Goal: Information Seeking & Learning: Learn about a topic

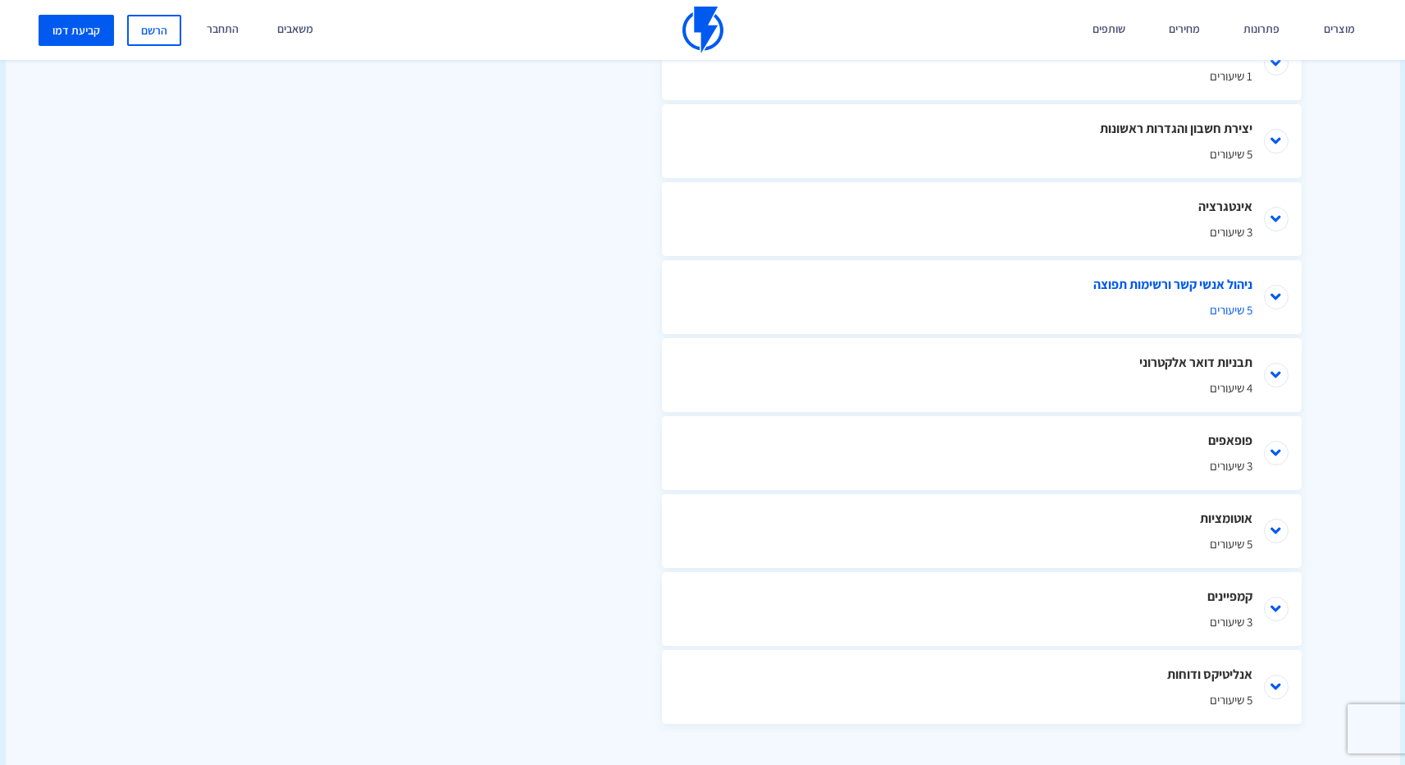
scroll to position [875, 0]
click at [1053, 290] on li "ניהול אנשי קשר ורשימות תפוצה 5 שיעורים" at bounding box center [982, 294] width 640 height 74
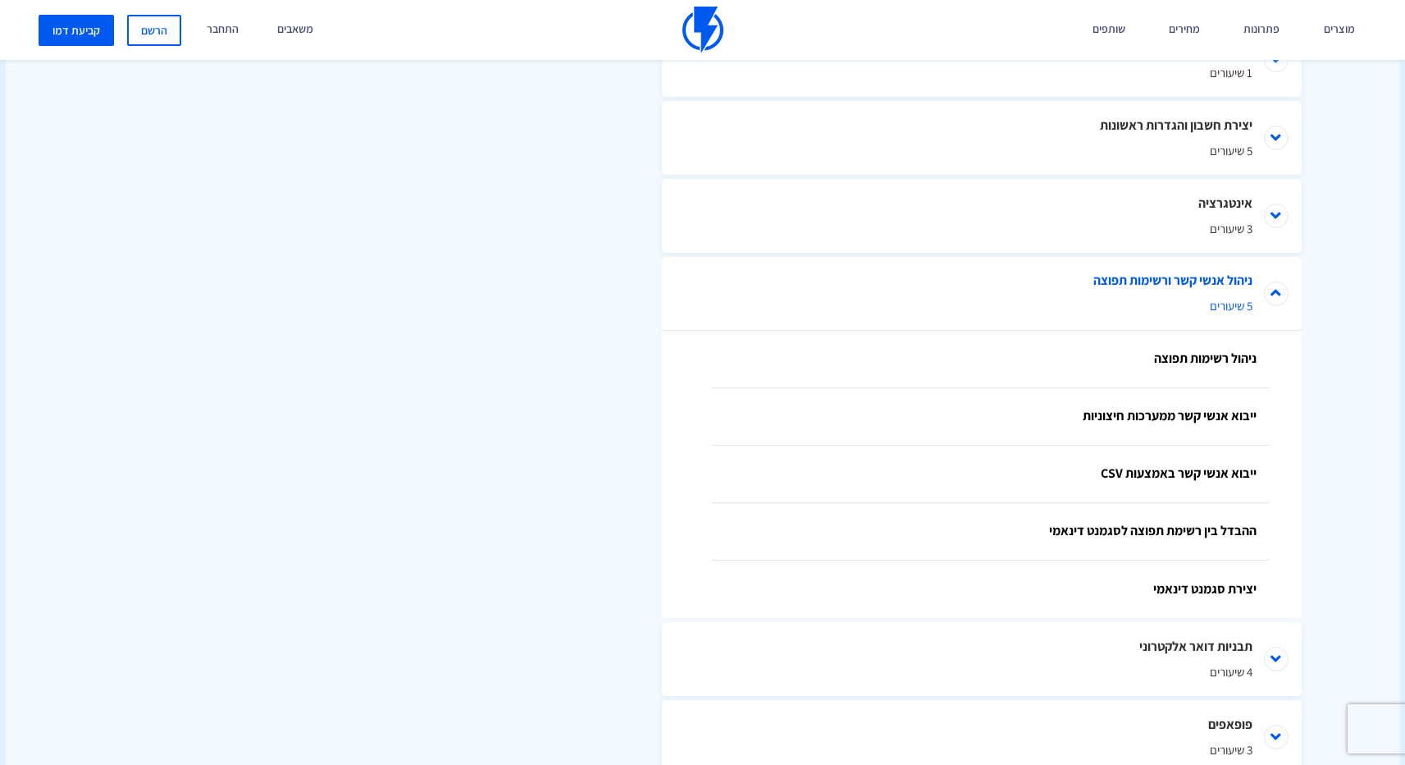
click at [1191, 280] on li "ניהול אנשי קשר ורשימות תפוצה 5 שיעורים" at bounding box center [982, 294] width 640 height 74
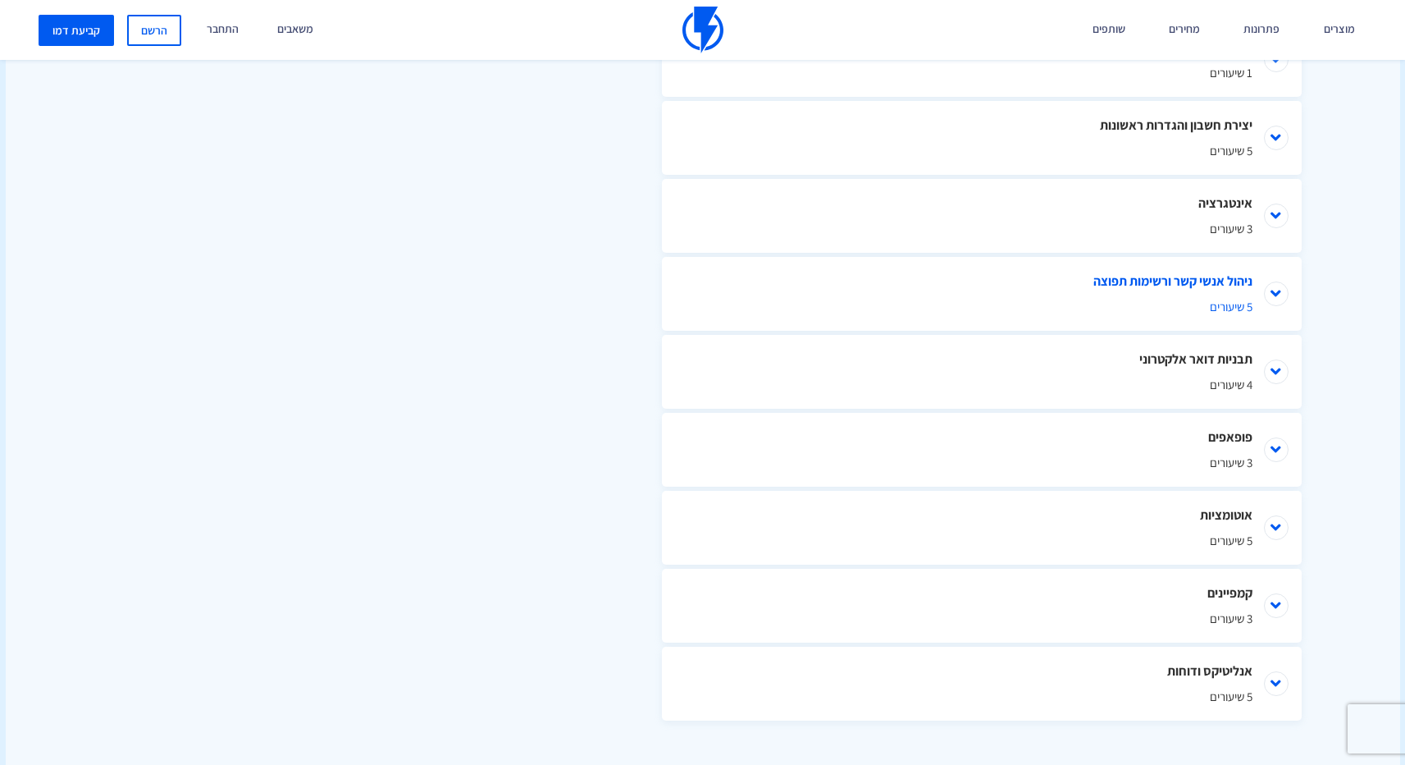
click at [1191, 280] on li "ניהול אנשי קשר ורשימות תפוצה 5 שיעורים" at bounding box center [982, 294] width 640 height 74
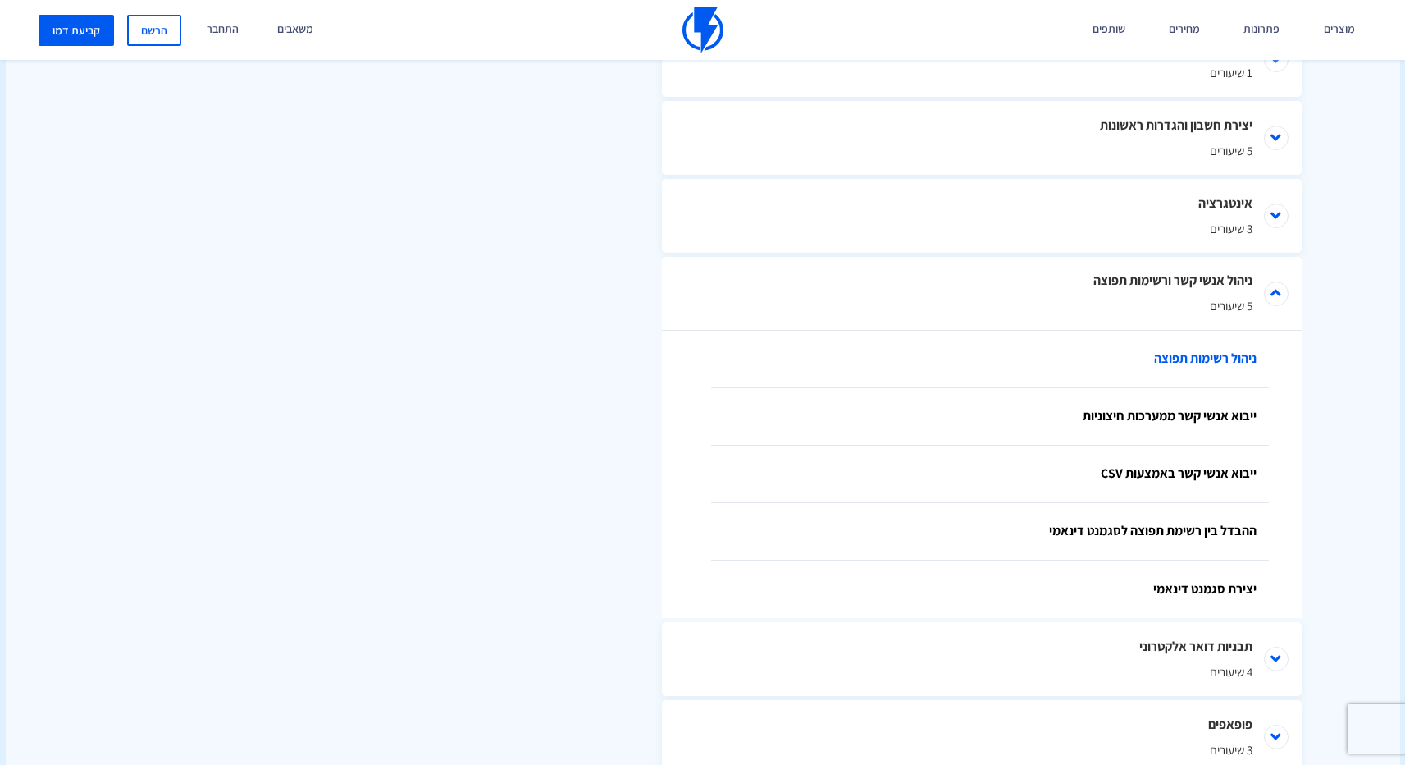
click at [1189, 354] on link "ניהול רשימות תפוצה" at bounding box center [990, 359] width 558 height 57
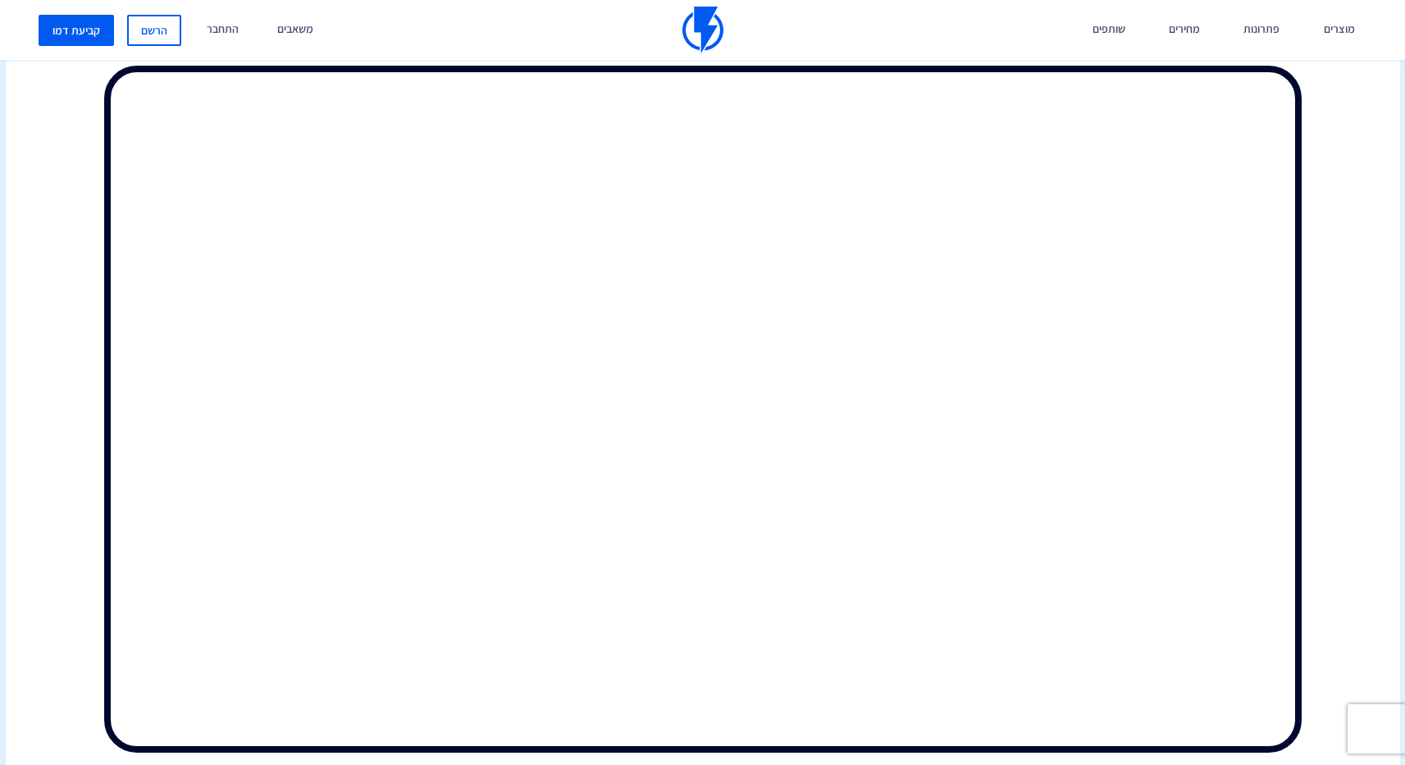
scroll to position [874, 0]
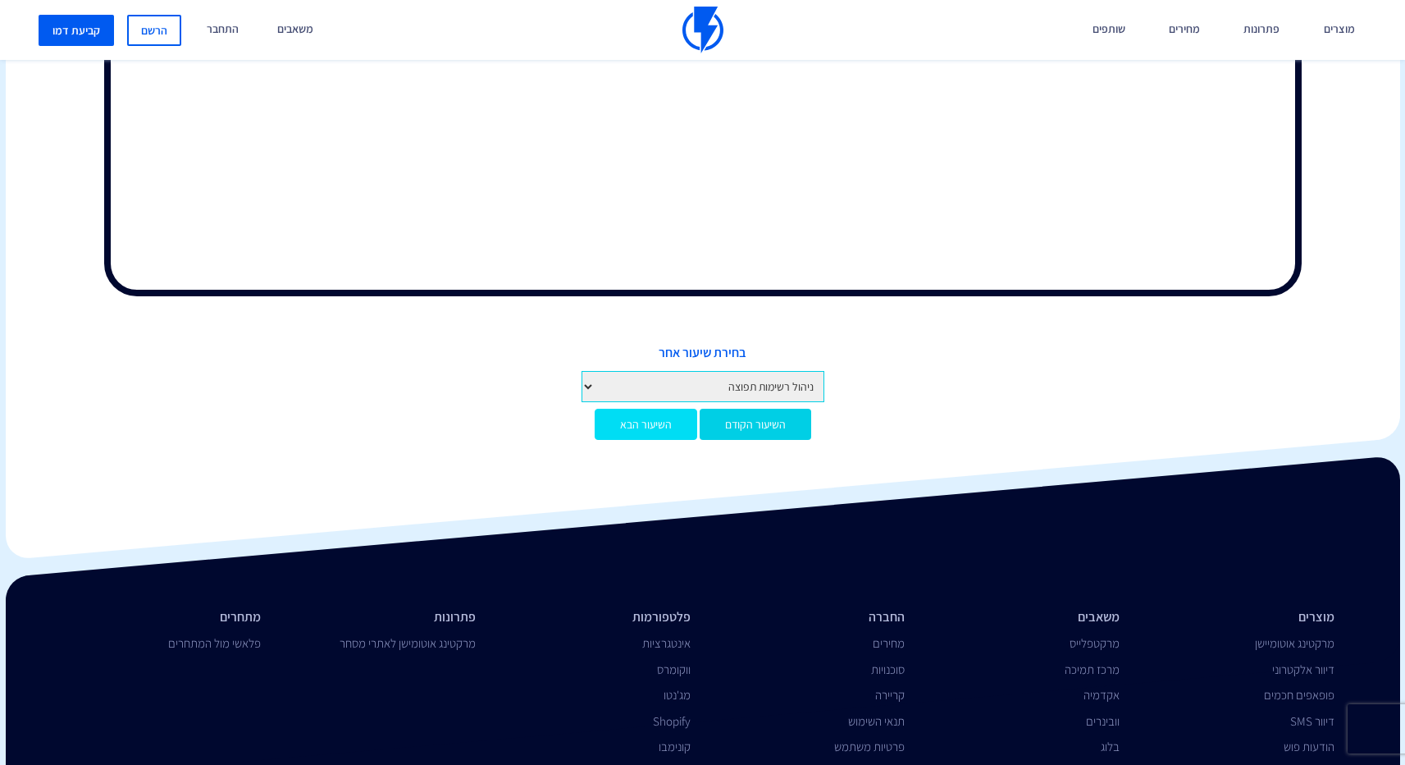
click at [628, 412] on link "השיעור הבא" at bounding box center [646, 424] width 103 height 31
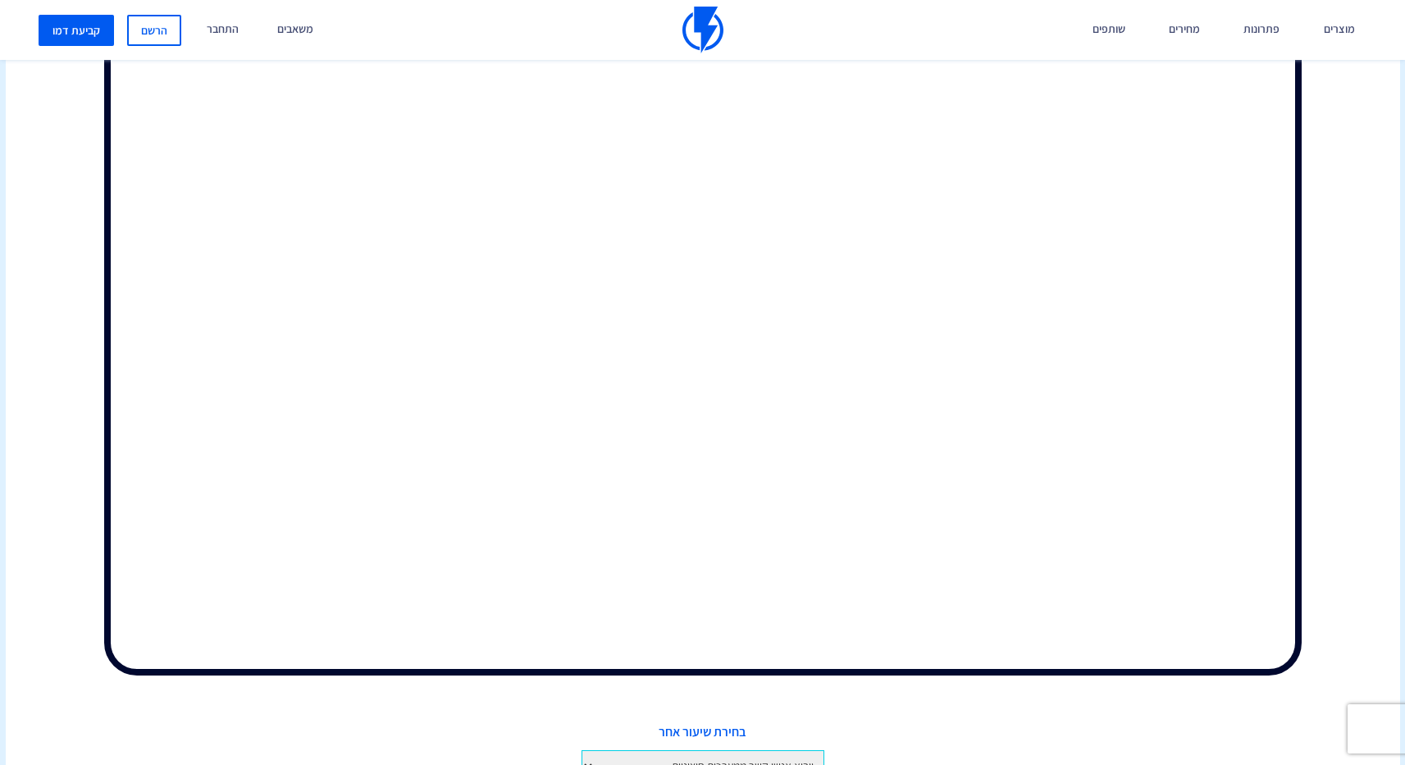
scroll to position [783, 0]
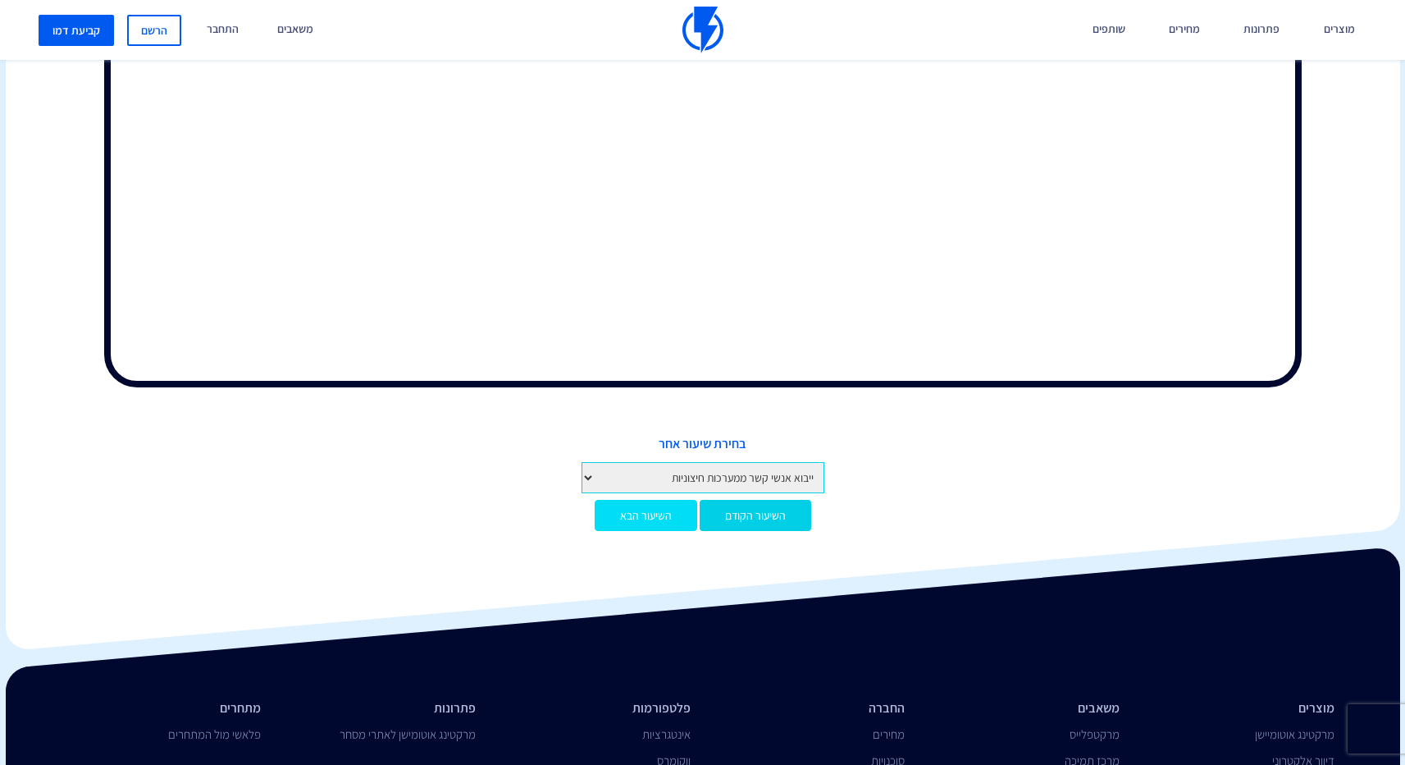
click at [646, 502] on link "השיעור הבא" at bounding box center [646, 515] width 103 height 31
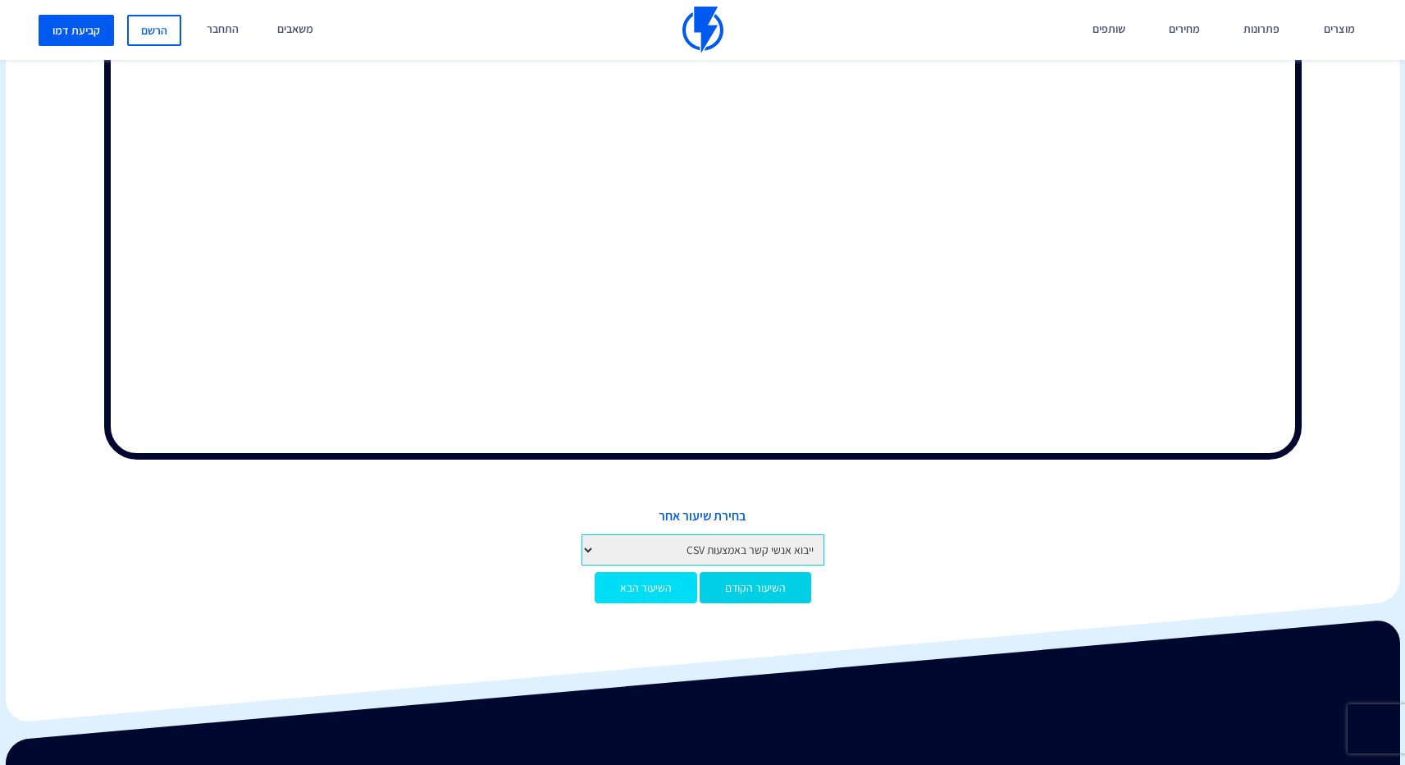
click at [639, 572] on link "השיעור הבא" at bounding box center [646, 587] width 103 height 31
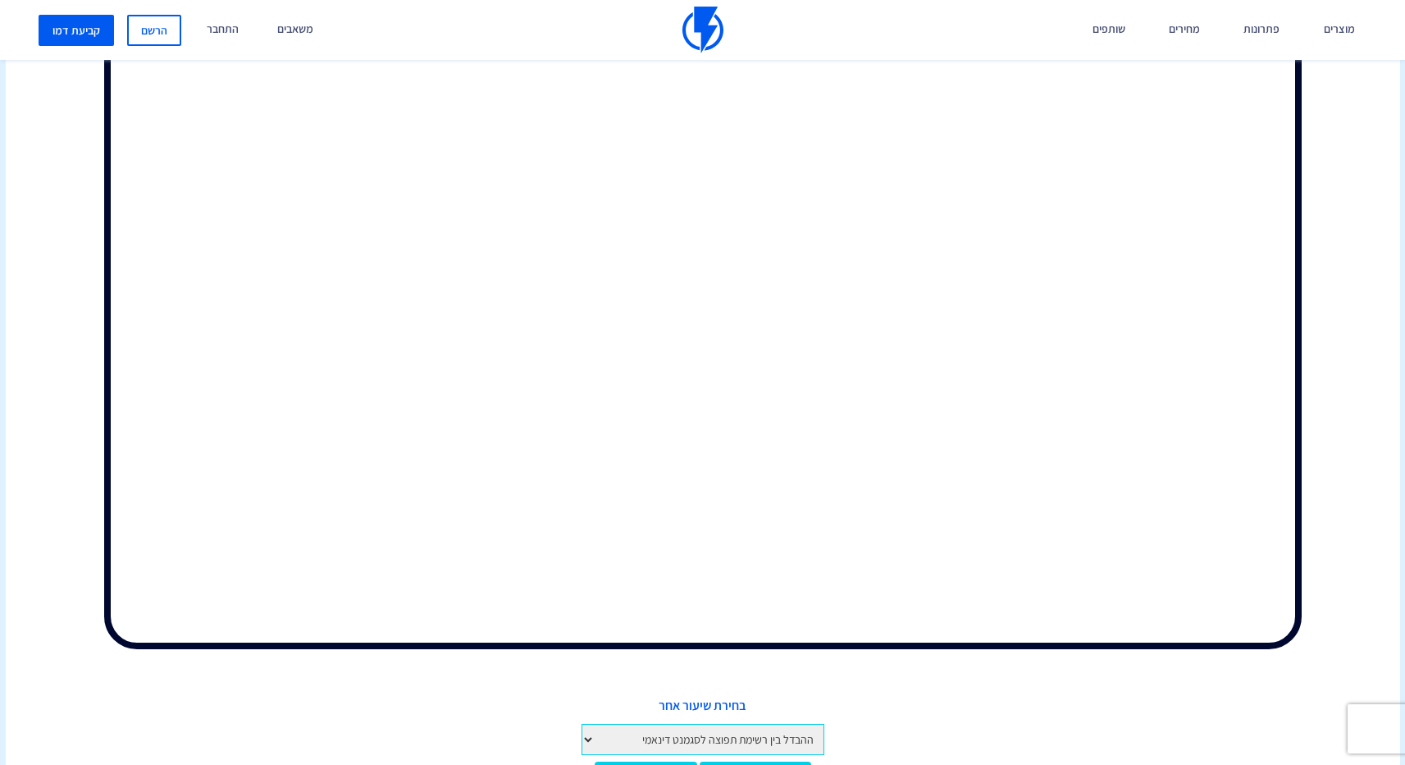
scroll to position [934, 0]
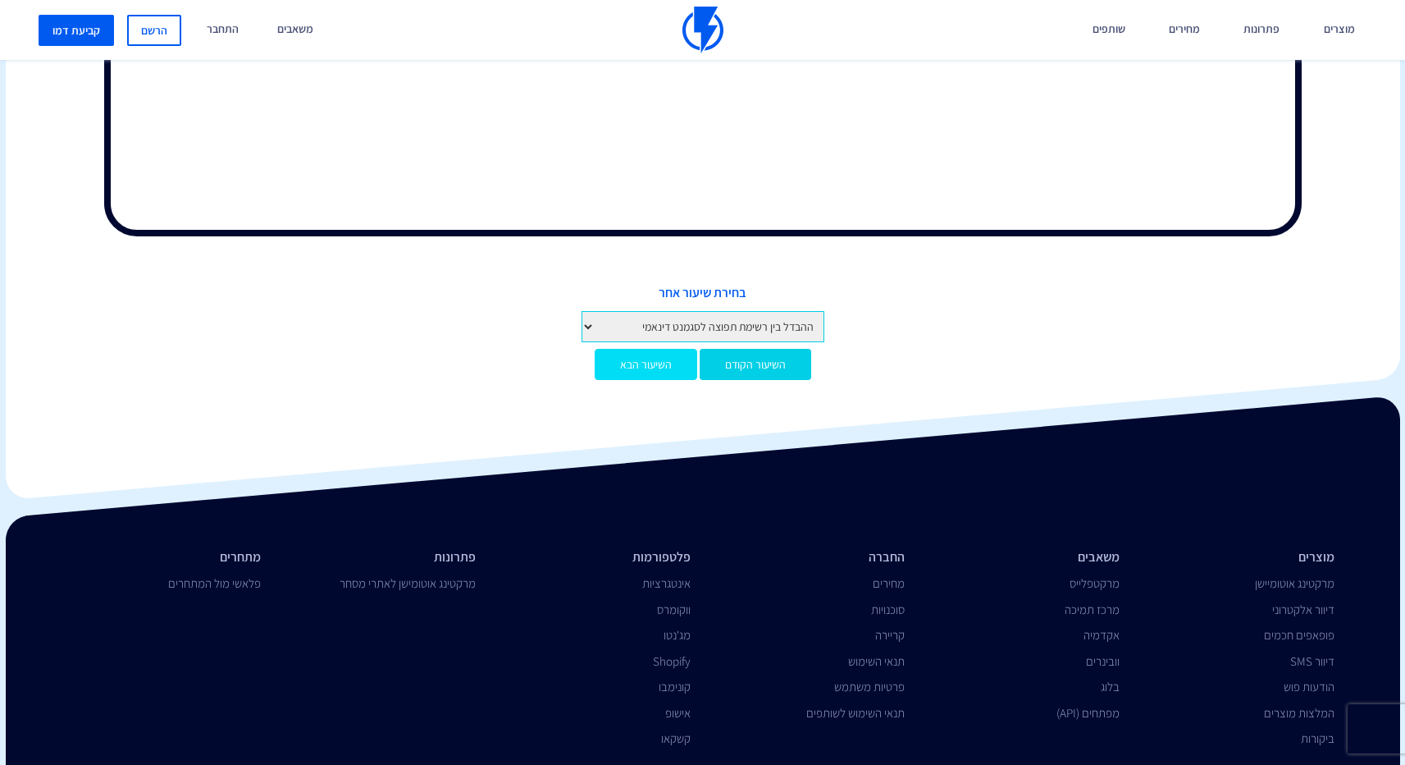
click at [623, 349] on link "השיעור הבא" at bounding box center [646, 364] width 103 height 31
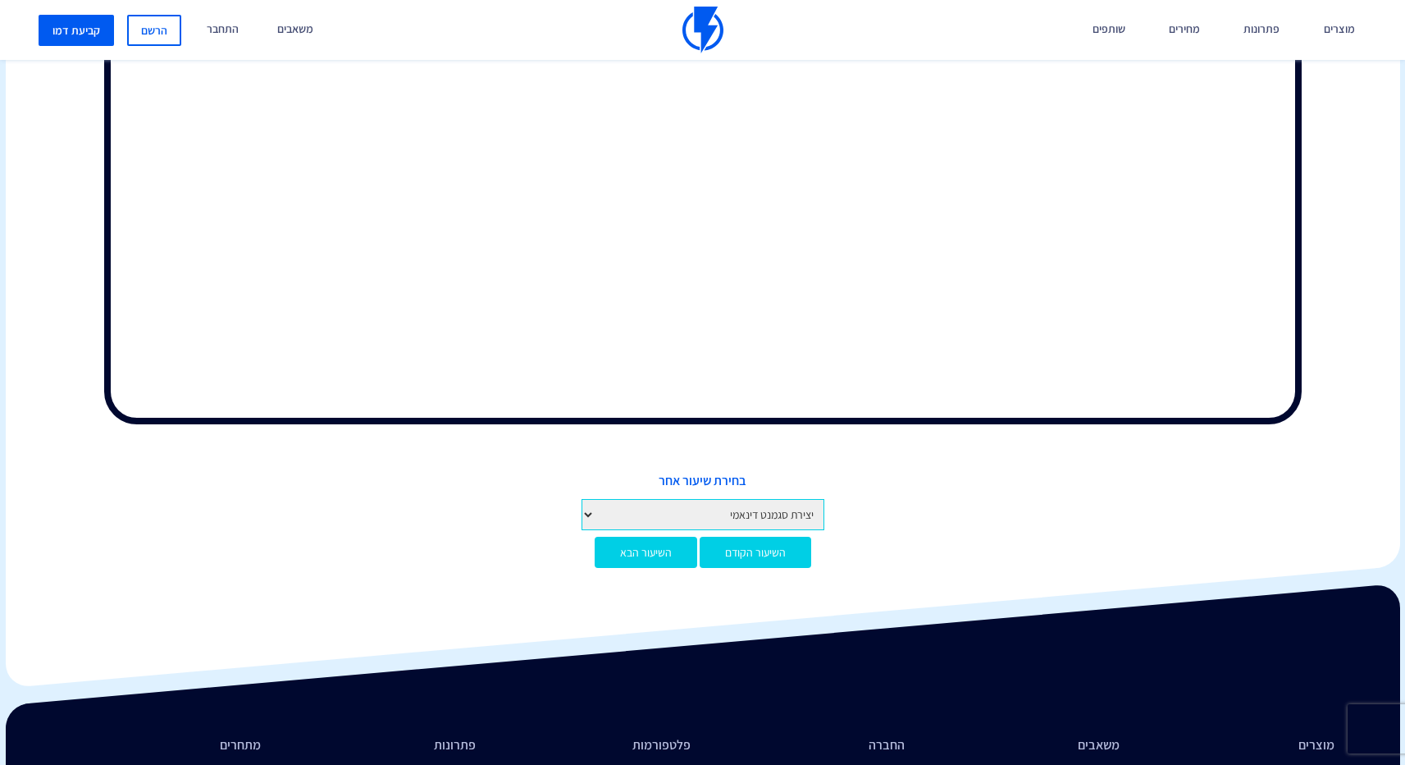
scroll to position [927, 0]
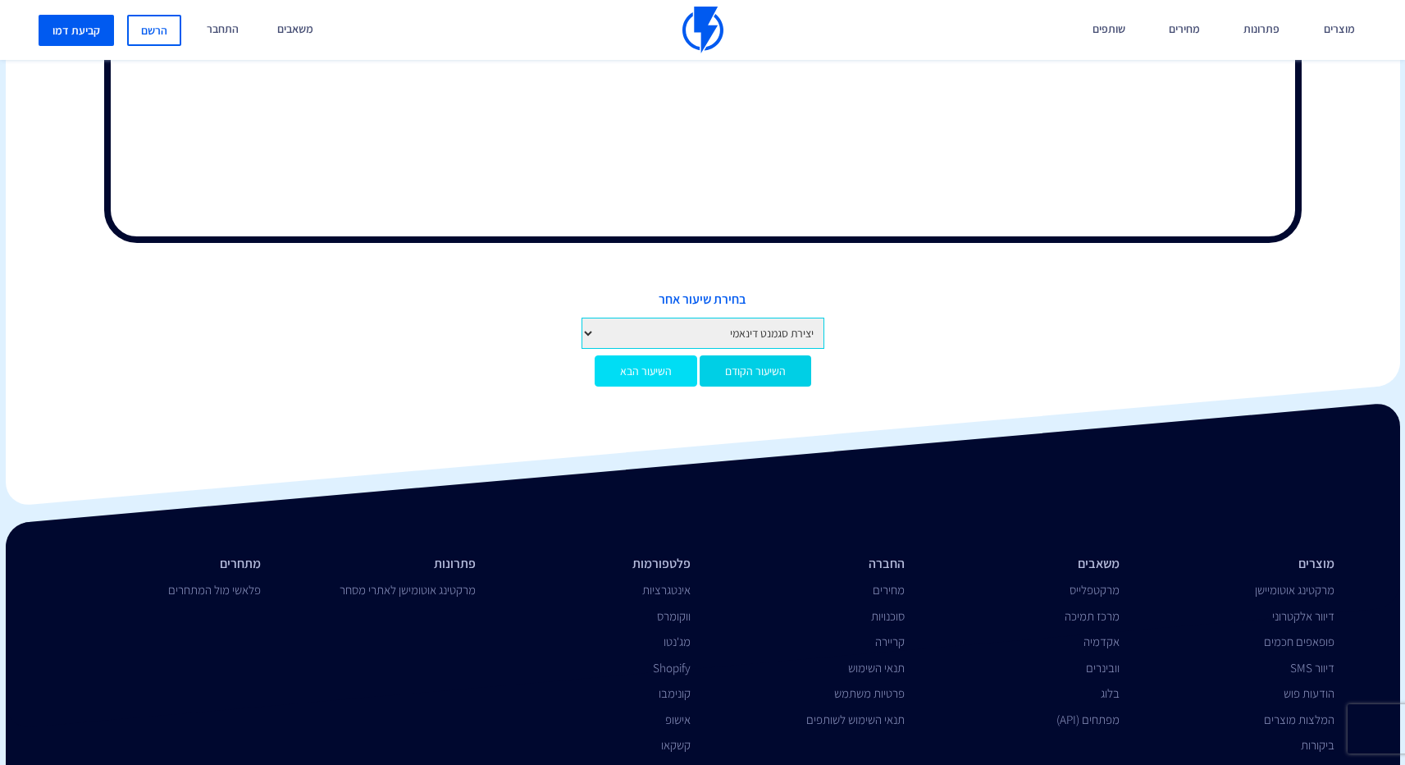
click at [639, 364] on link "השיעור הבא" at bounding box center [646, 370] width 103 height 31
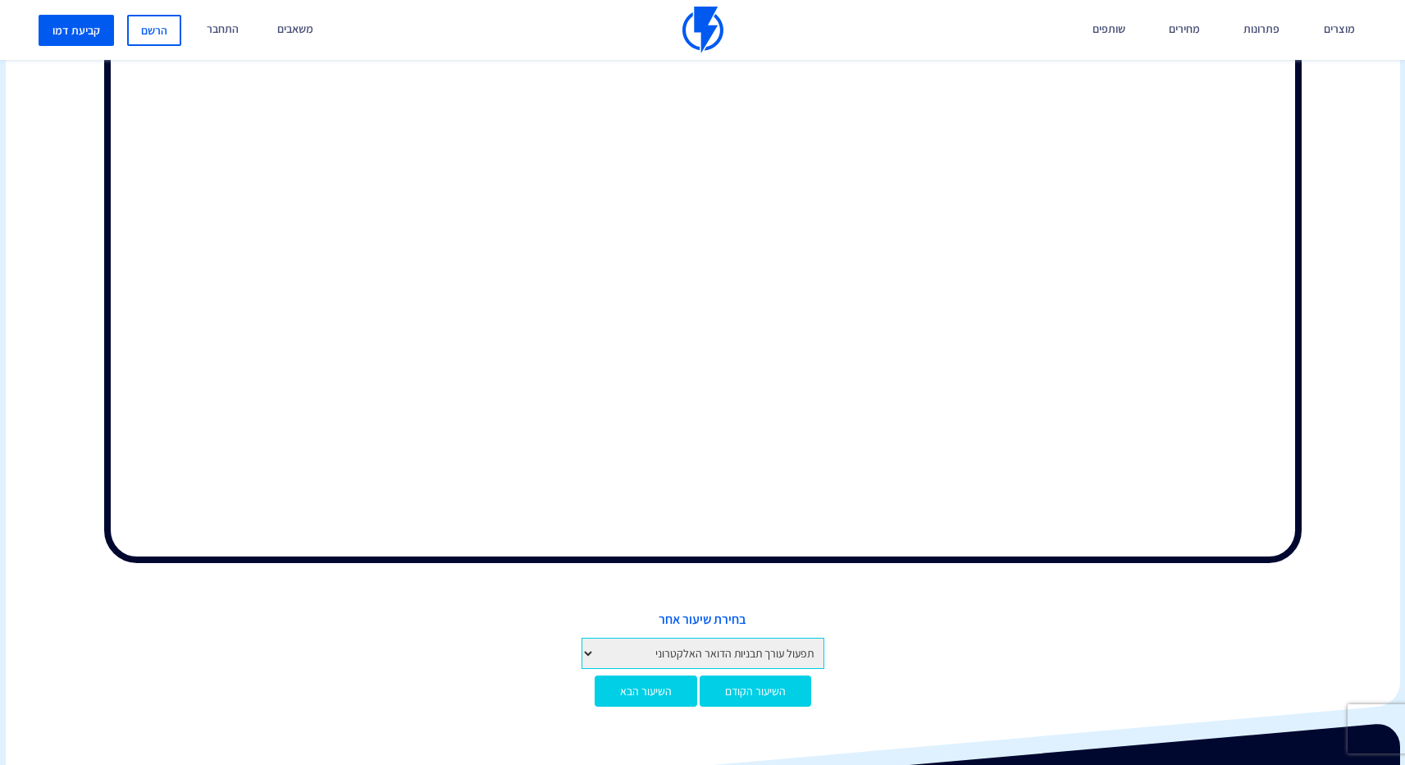
scroll to position [752, 0]
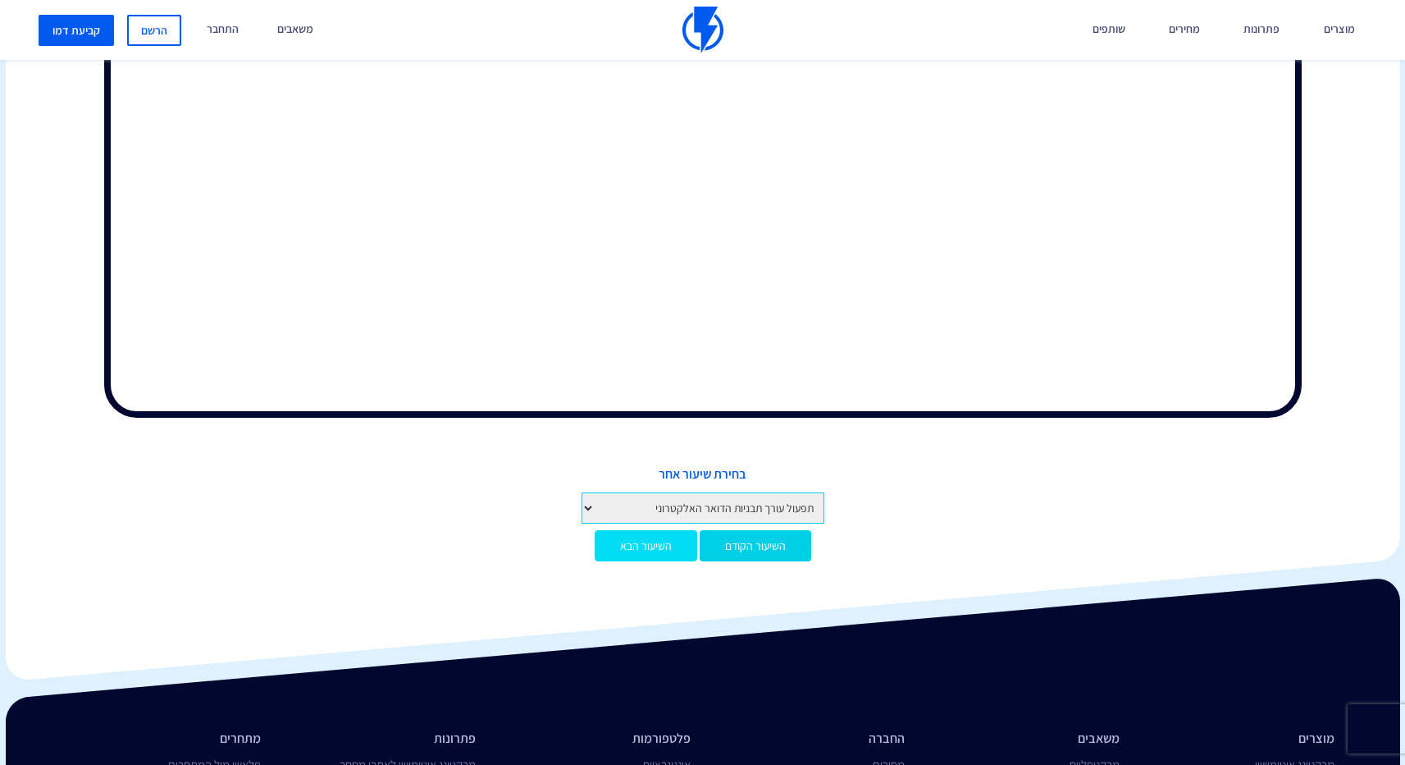
click at [665, 530] on link "השיעור הבא" at bounding box center [646, 545] width 103 height 31
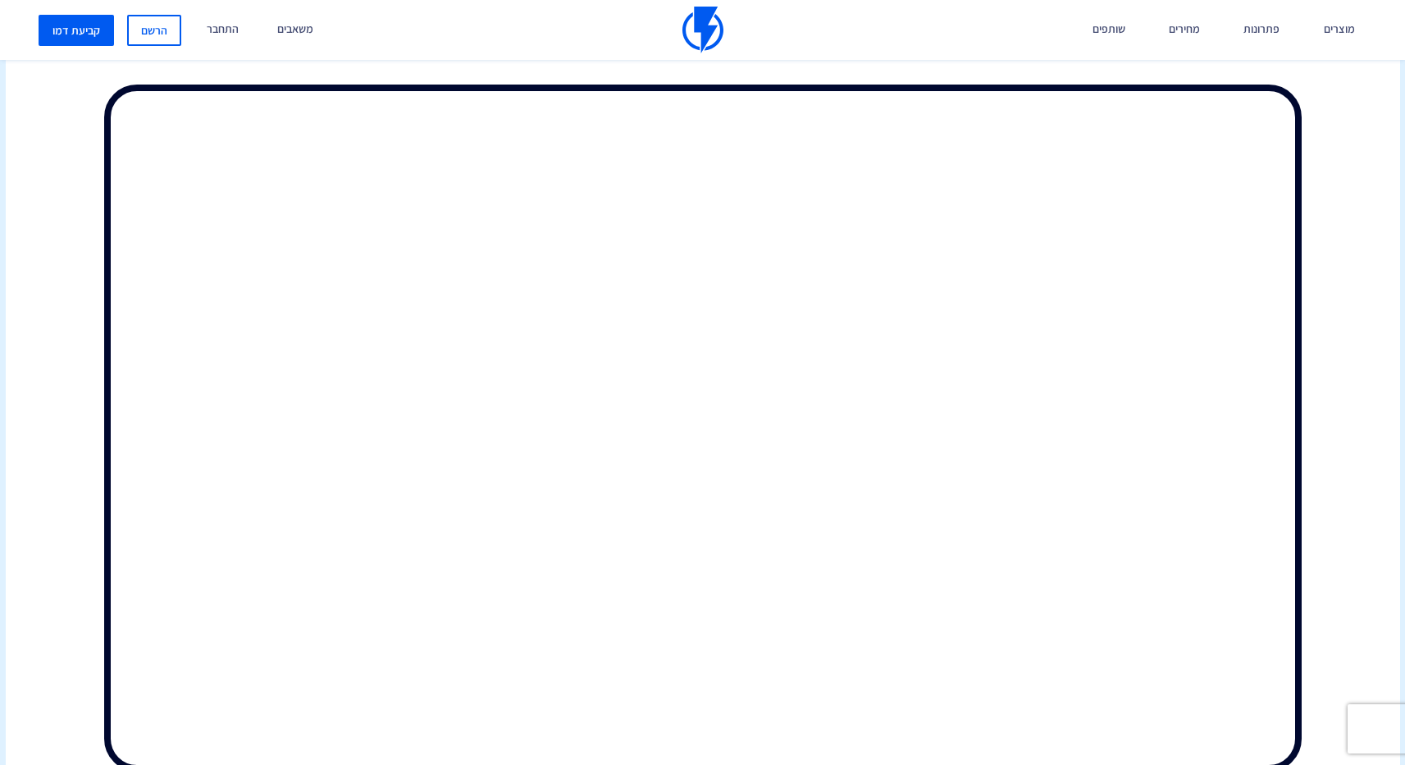
scroll to position [711, 0]
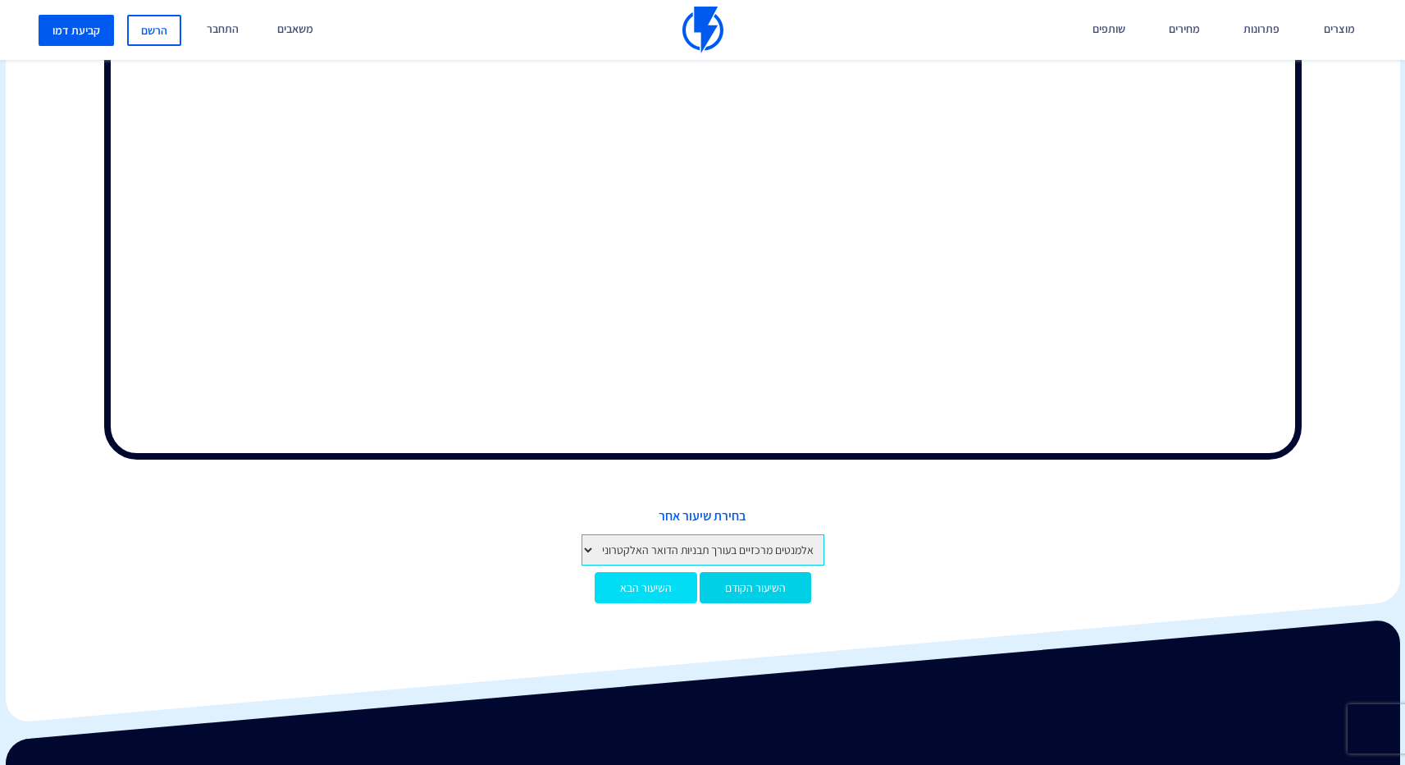
click at [651, 572] on link "השיעור הבא" at bounding box center [646, 587] width 103 height 31
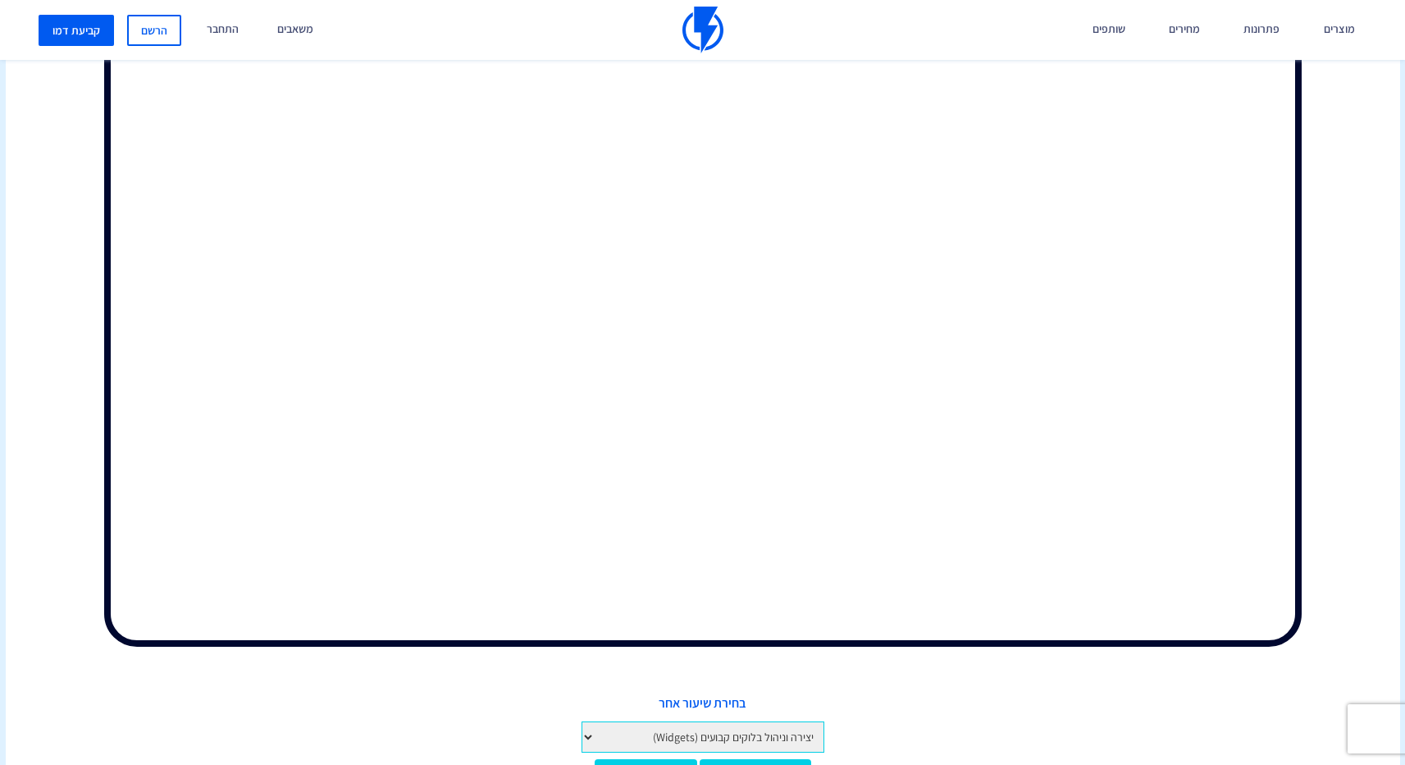
scroll to position [560, 0]
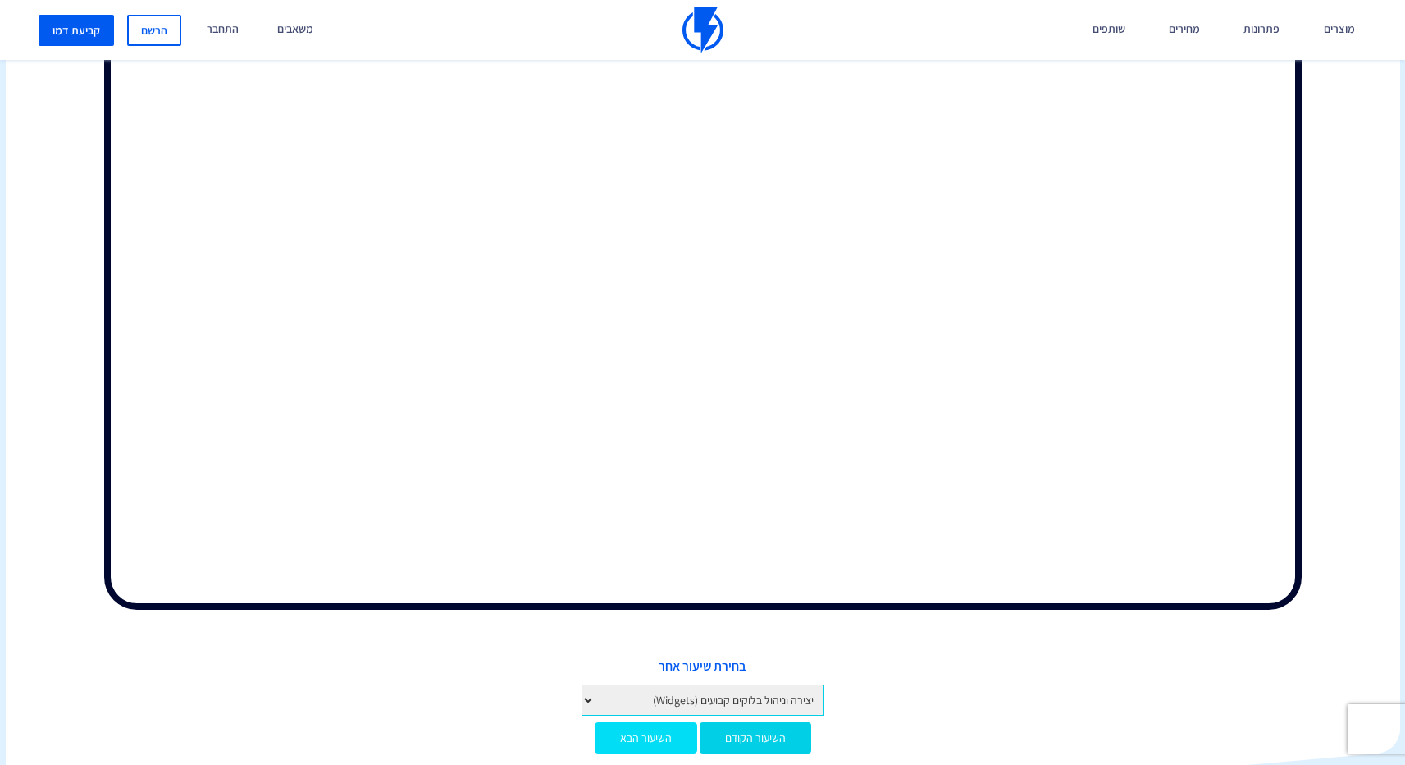
click at [641, 722] on link "השיעור הבא" at bounding box center [646, 737] width 103 height 31
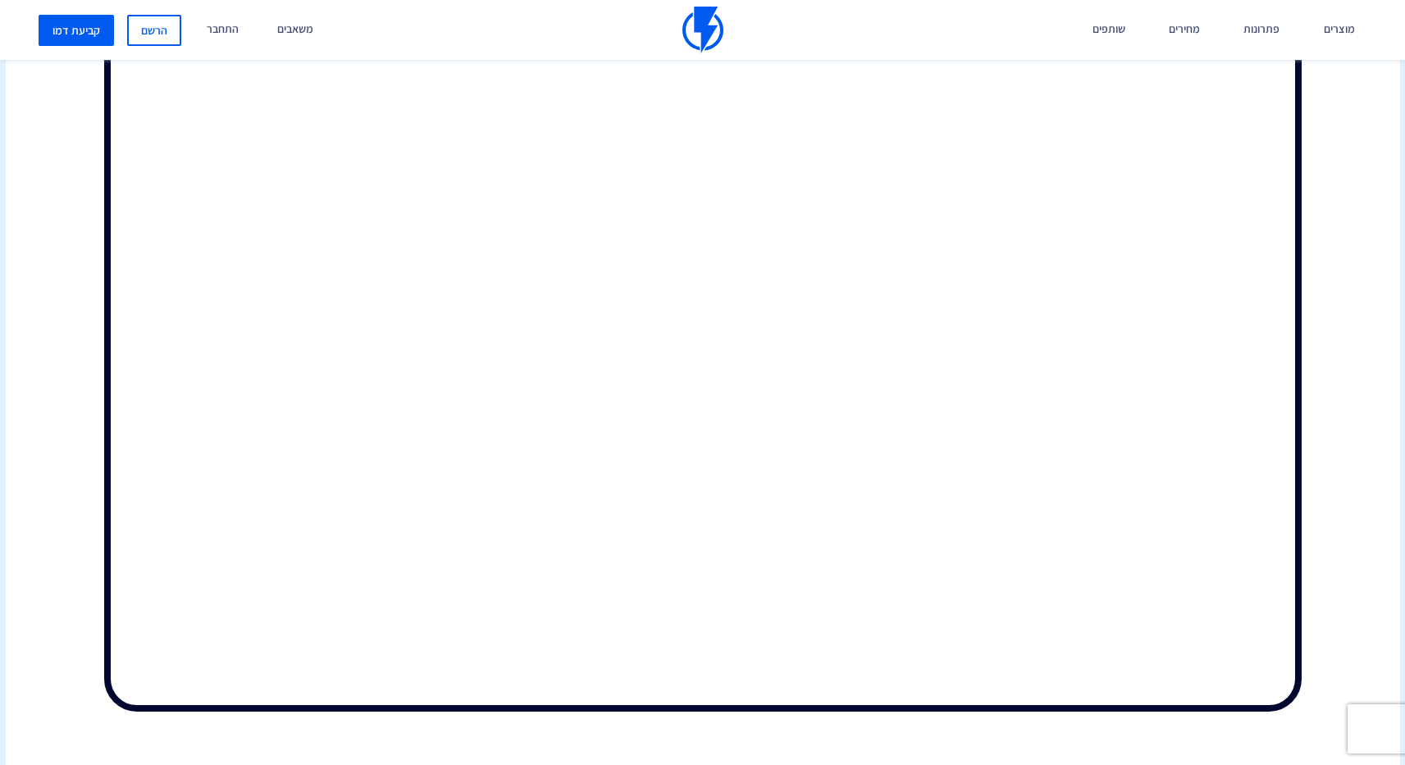
scroll to position [587, 0]
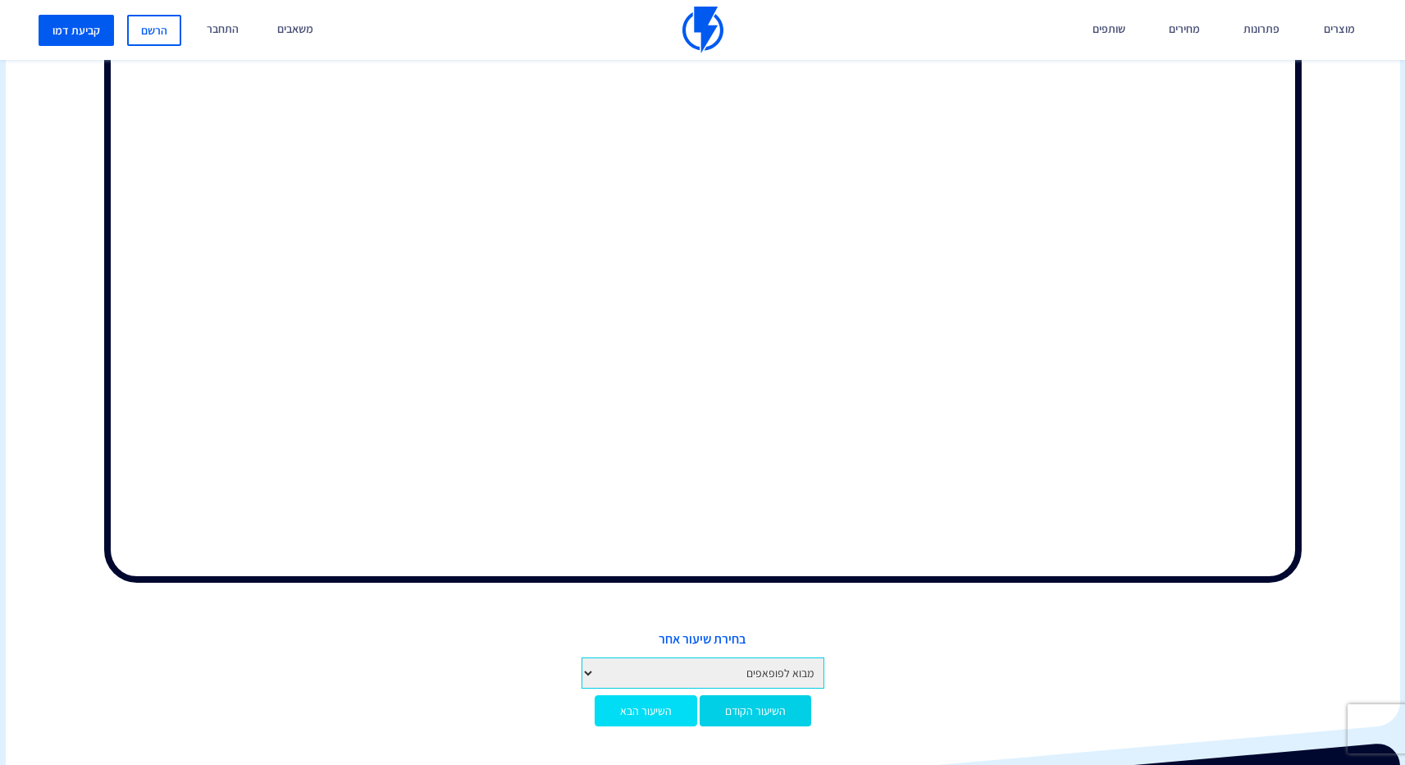
click at [616, 697] on link "השיעור הבא" at bounding box center [646, 710] width 103 height 31
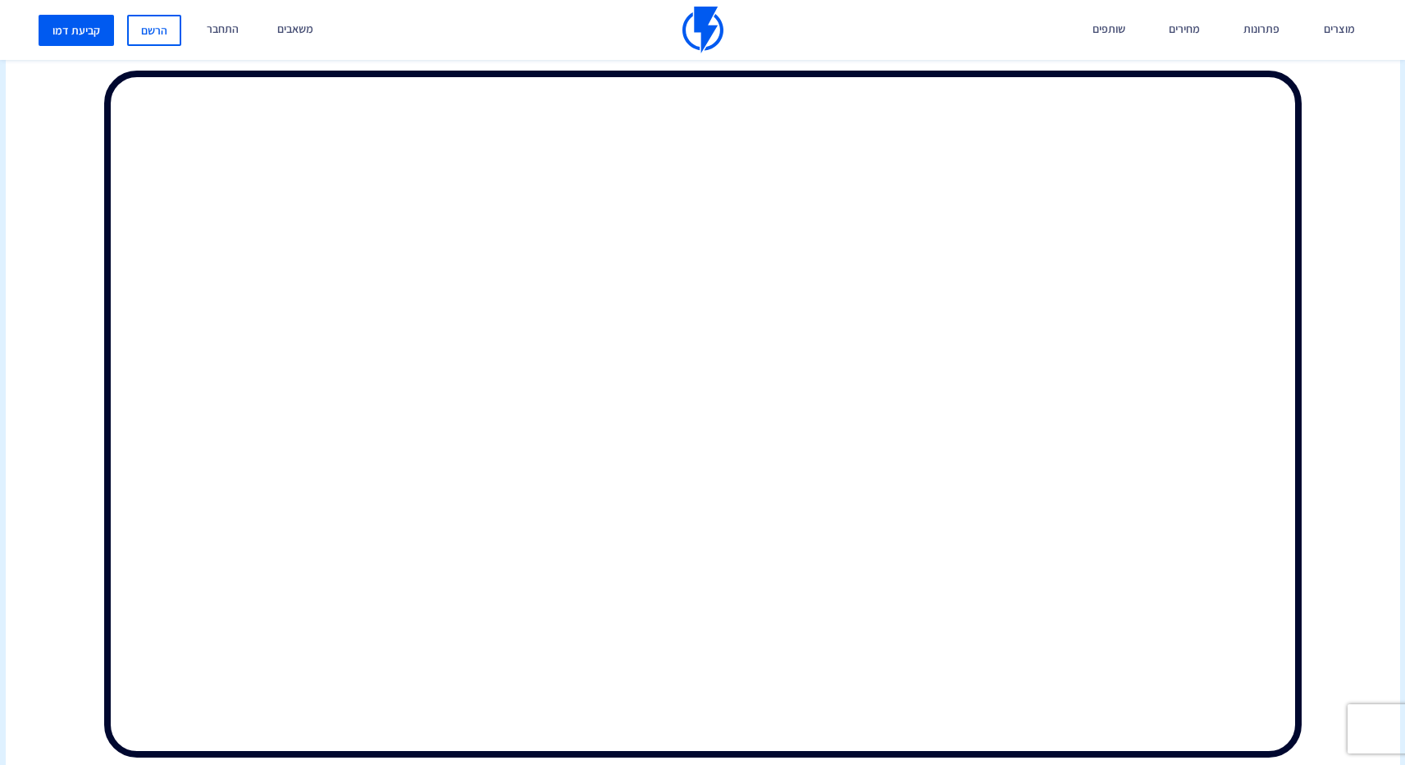
scroll to position [717, 0]
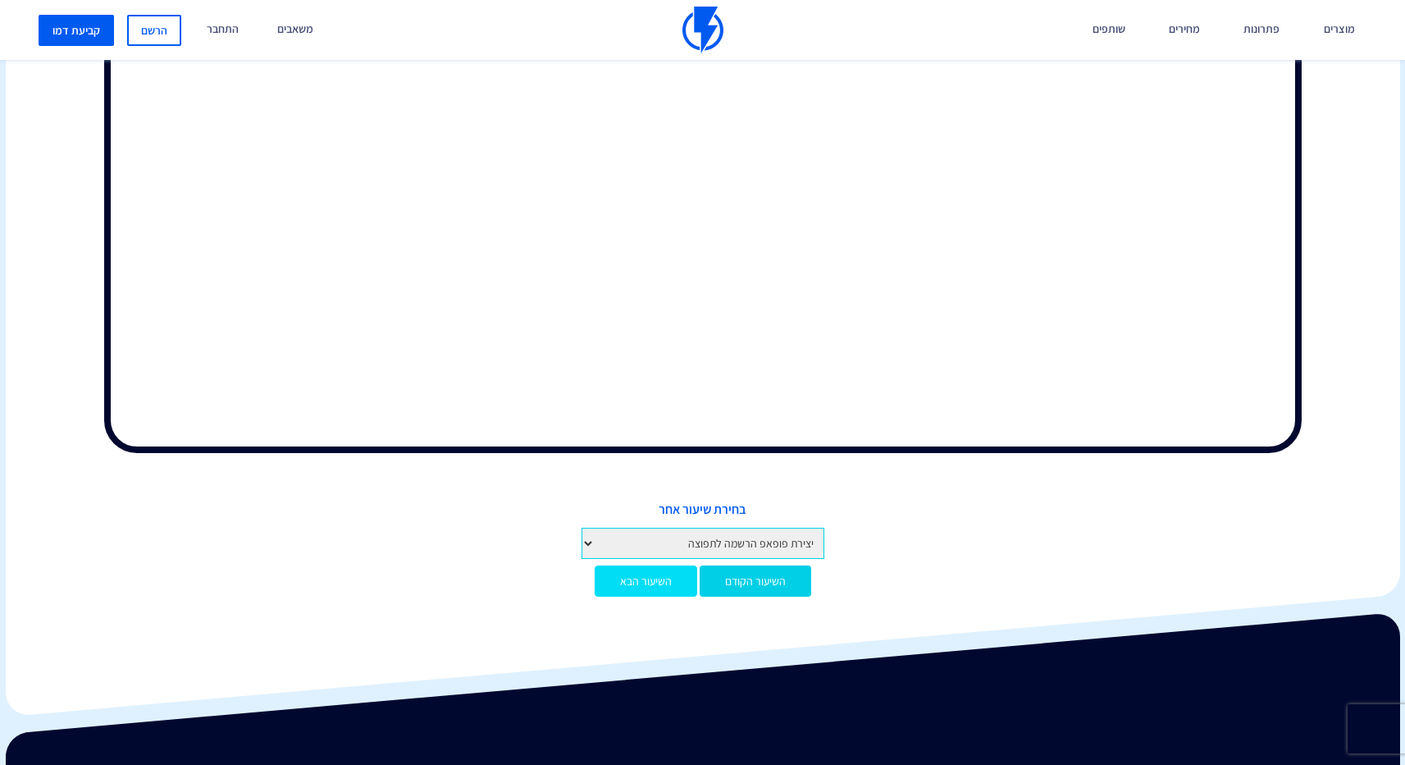
click at [634, 565] on link "השיעור הבא" at bounding box center [646, 580] width 103 height 31
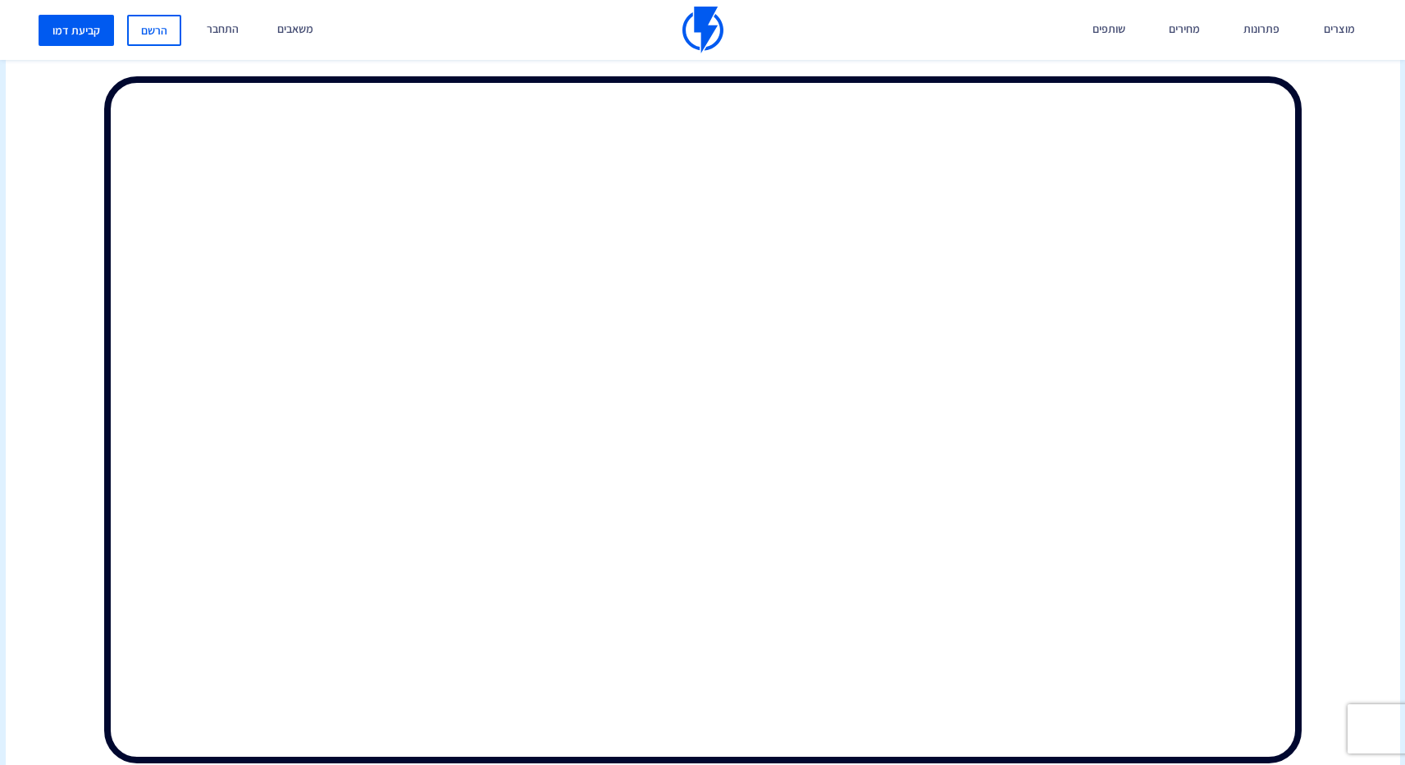
scroll to position [719, 0]
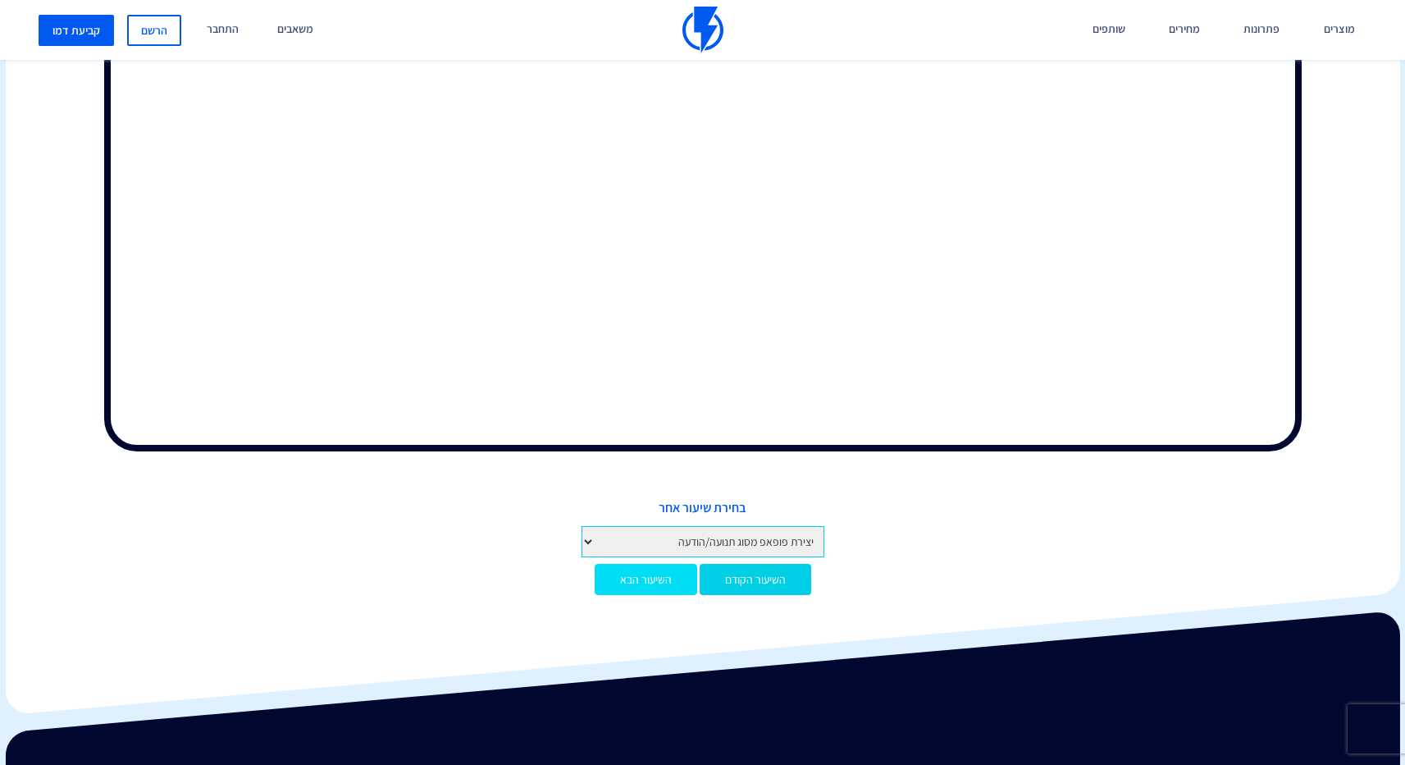
click at [615, 578] on link "השיעור הבא" at bounding box center [646, 579] width 103 height 31
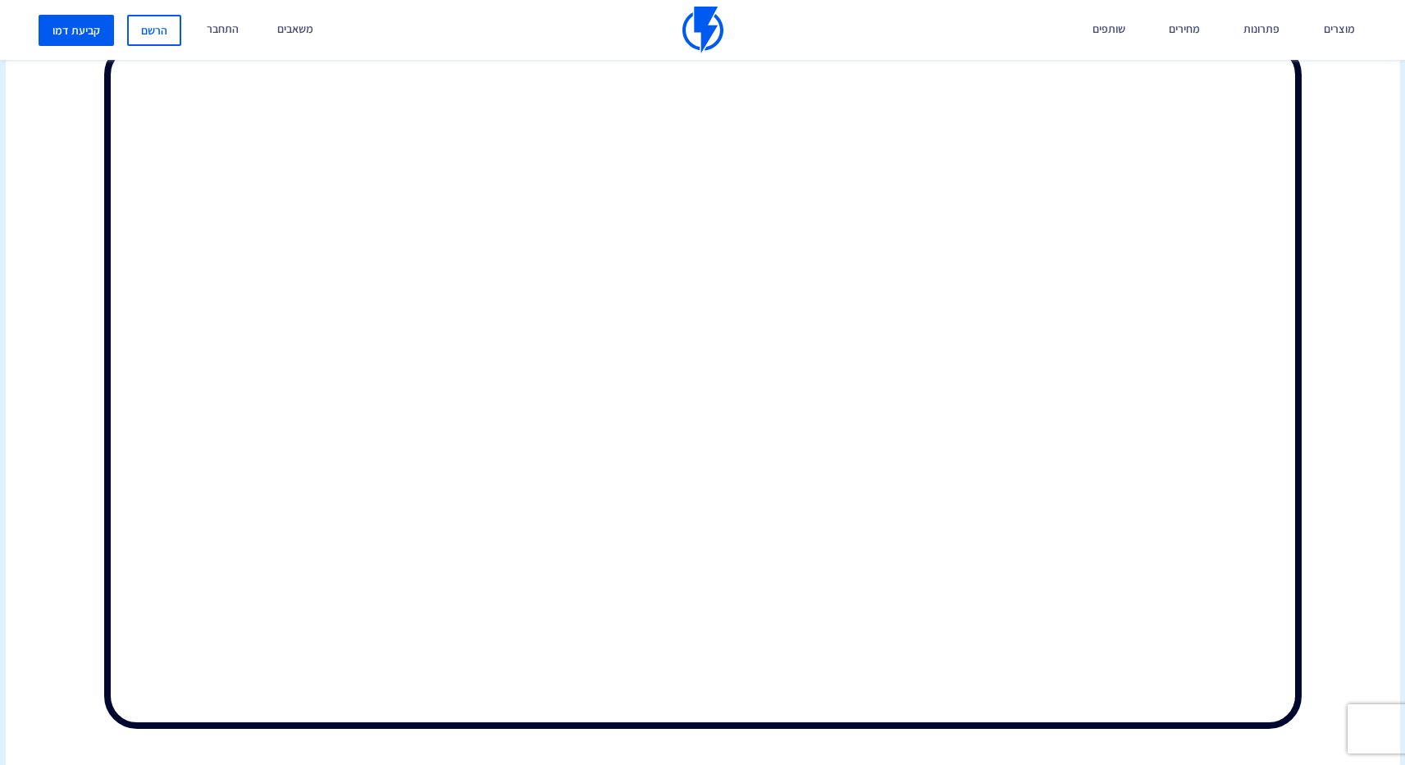
scroll to position [586, 0]
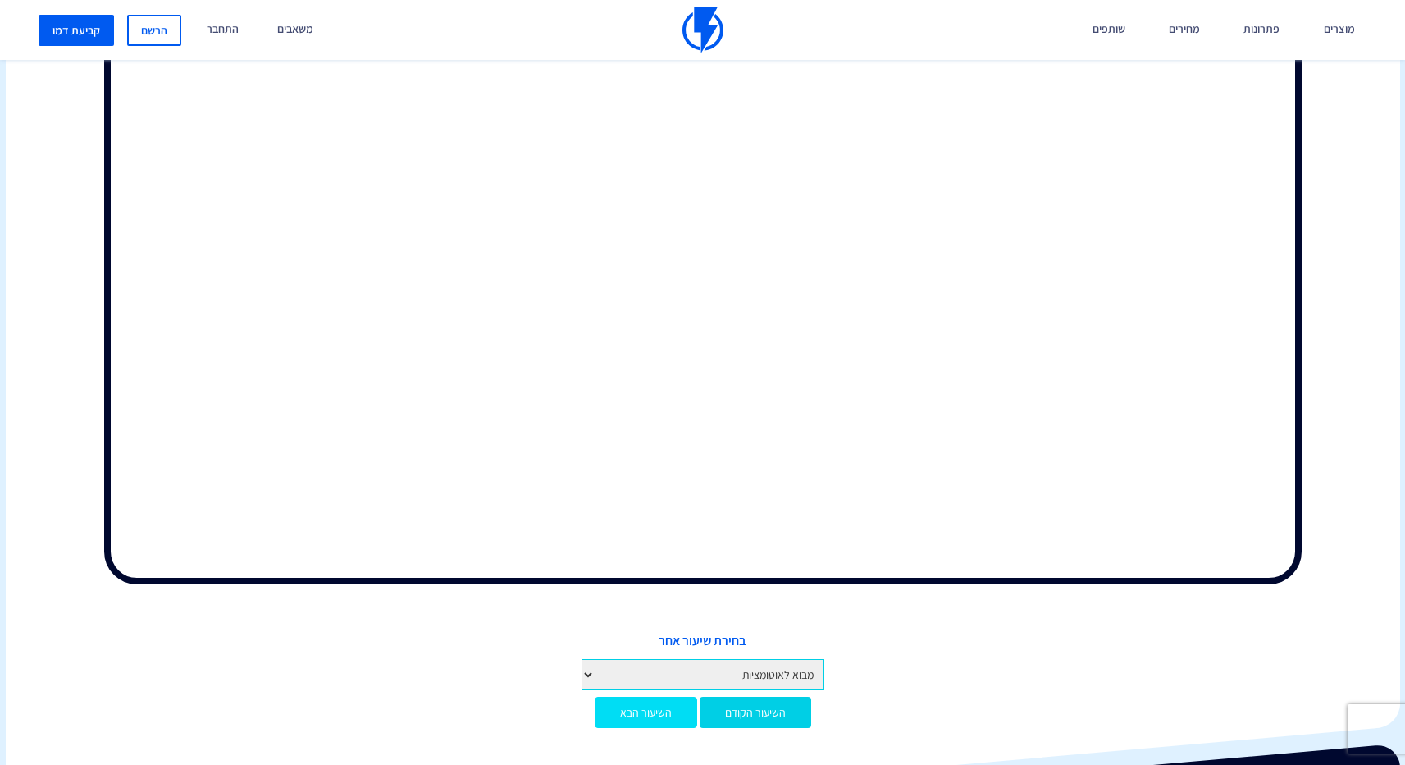
click at [620, 697] on link "השיעור הבא" at bounding box center [646, 712] width 103 height 31
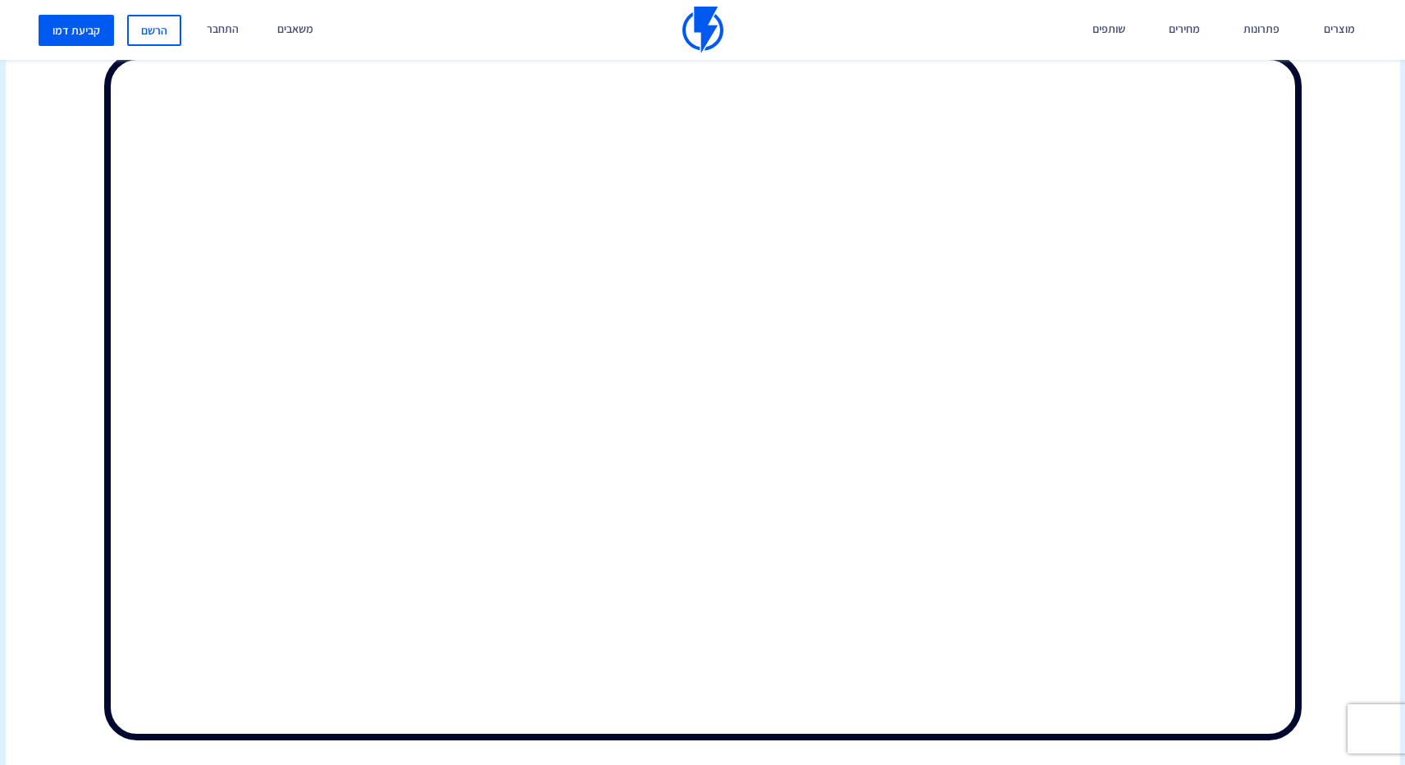
scroll to position [407, 0]
